Goal: Transaction & Acquisition: Purchase product/service

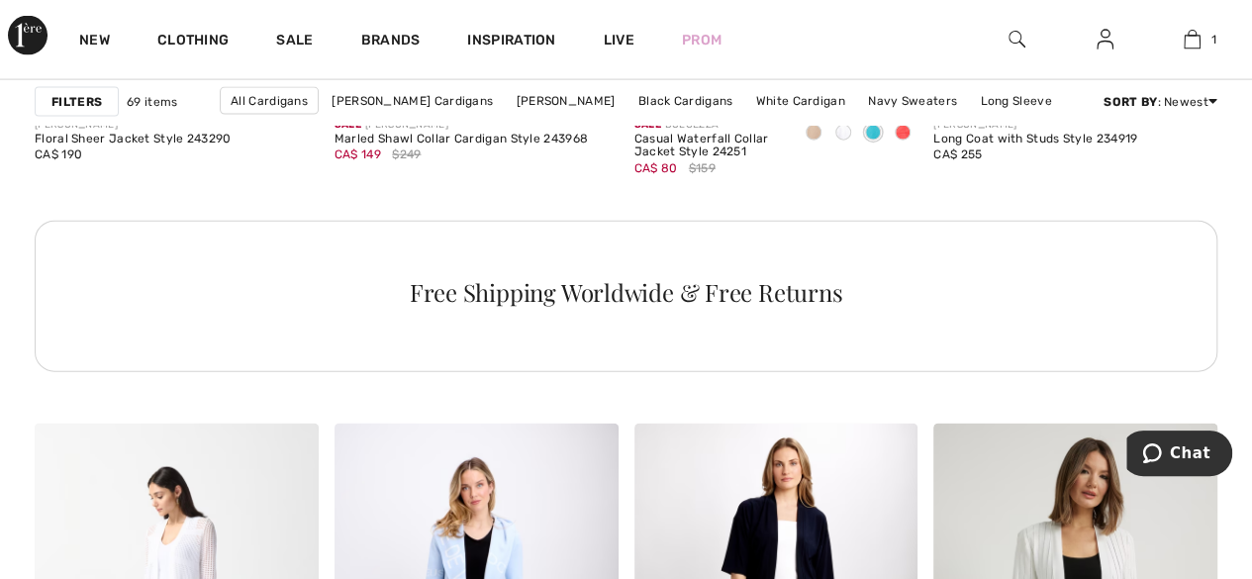
scroll to position [2217, 0]
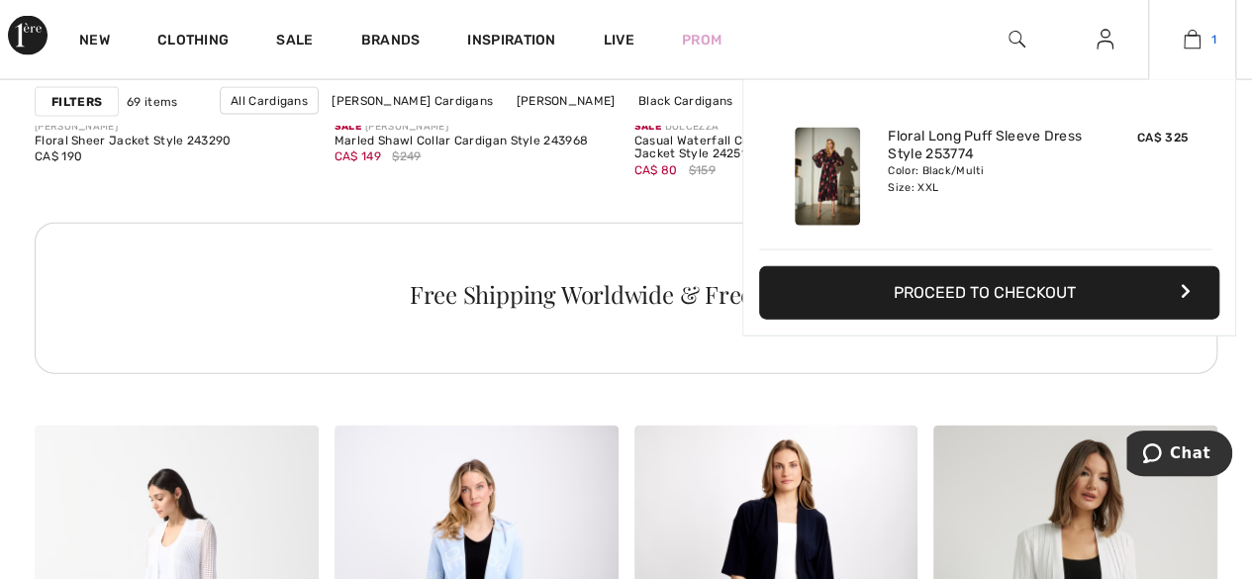
click at [1192, 37] on img at bounding box center [1192, 40] width 17 height 24
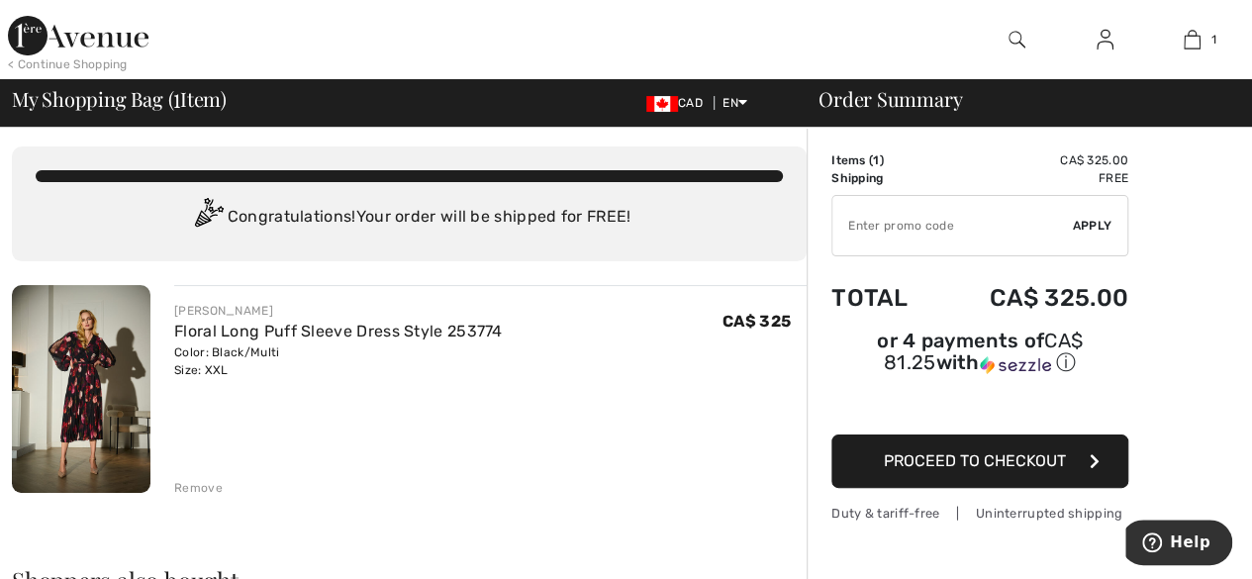
scroll to position [3, 0]
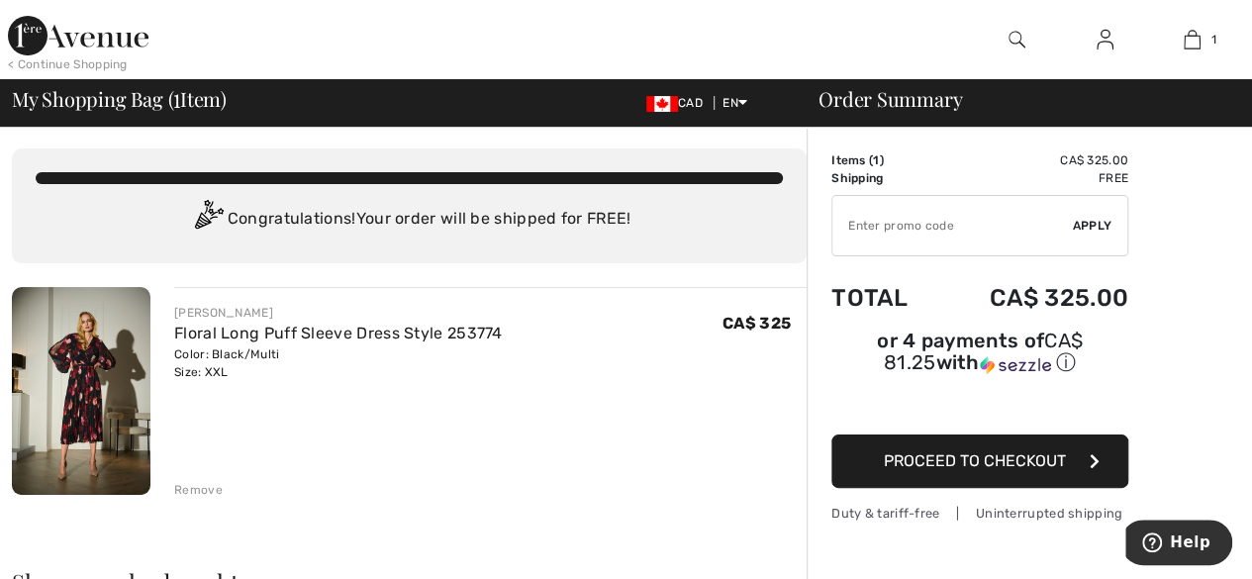
click at [76, 392] on img at bounding box center [81, 391] width 139 height 208
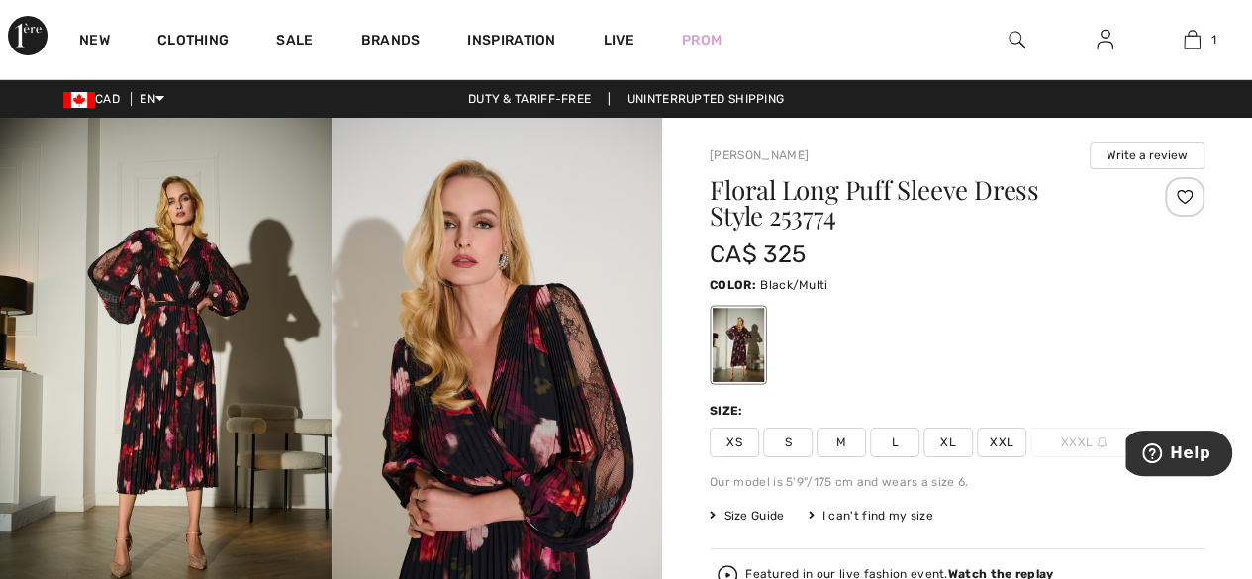
click at [189, 403] on img at bounding box center [166, 366] width 332 height 497
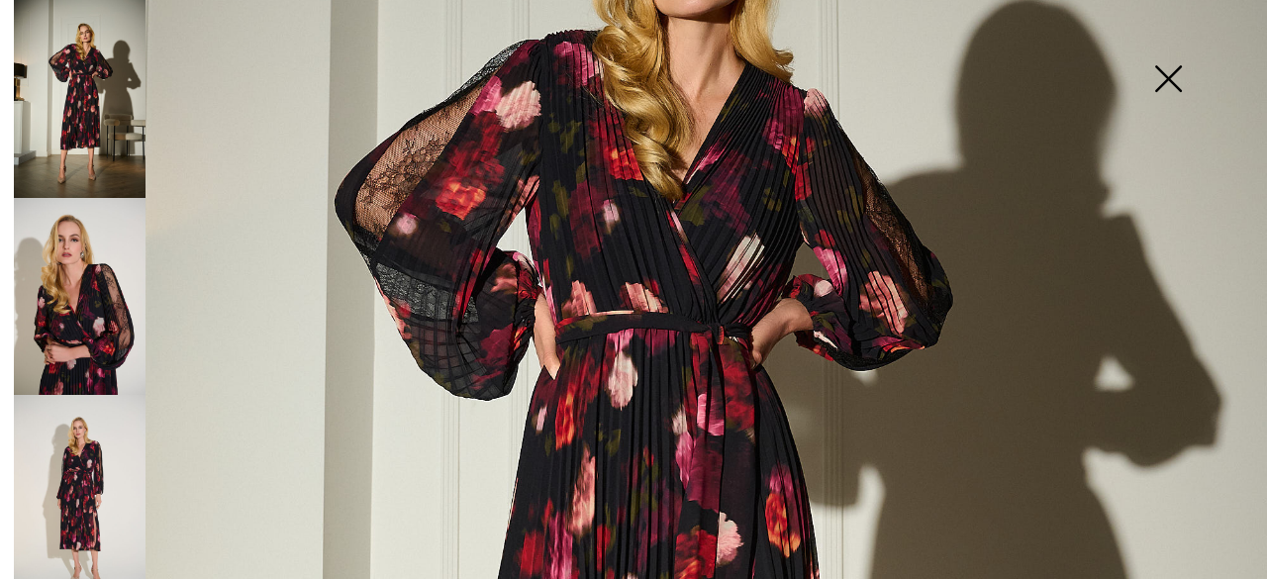
scroll to position [396, 0]
